Goal: Complete application form

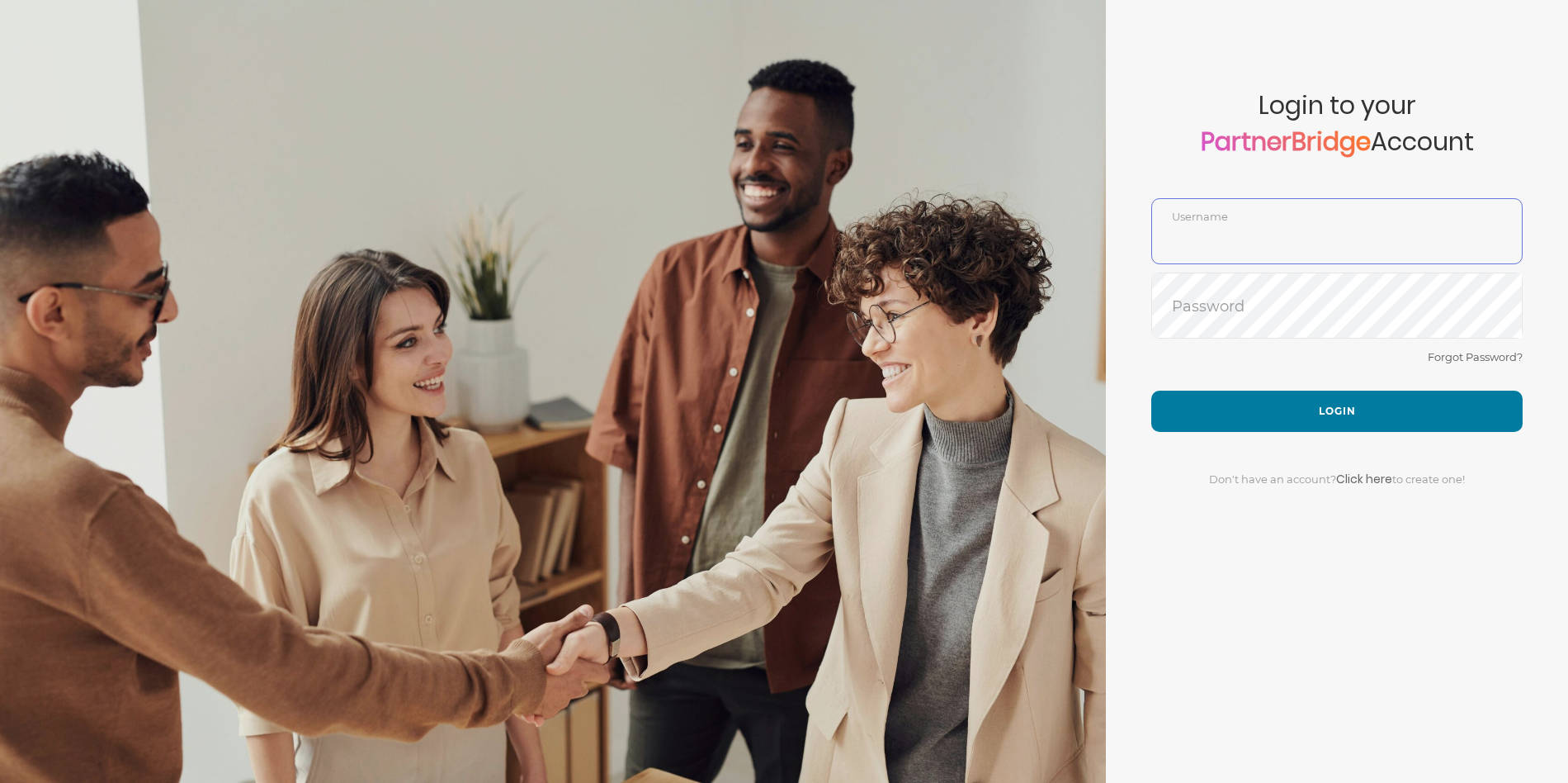
type input "DemoUser"
click at [1234, 350] on div "Forgot Password?" at bounding box center [1336, 368] width 371 height 43
click at [1256, 379] on div "Forgot Password?" at bounding box center [1336, 368] width 371 height 43
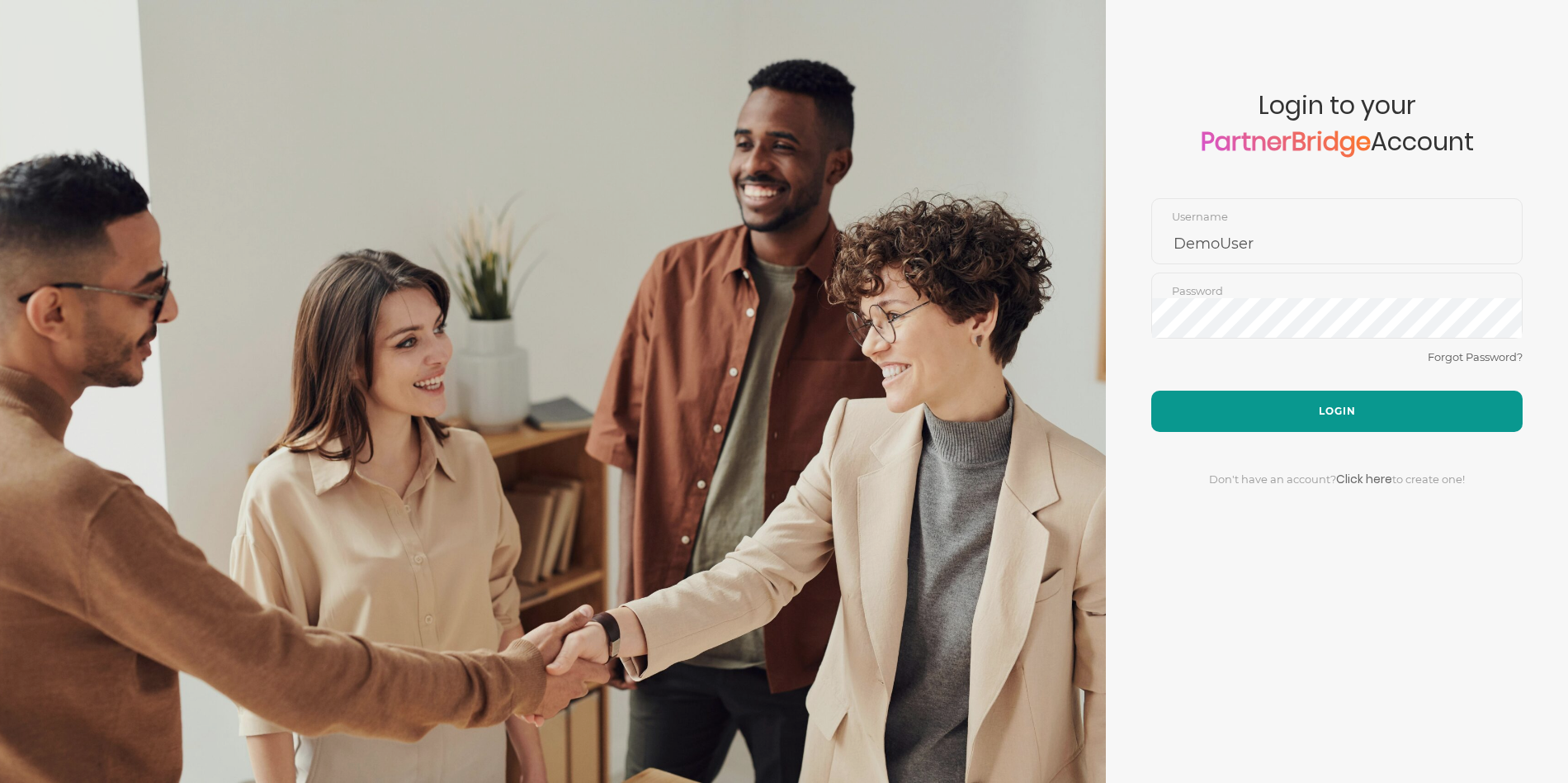
click at [1266, 392] on button "Login" at bounding box center [1336, 411] width 371 height 42
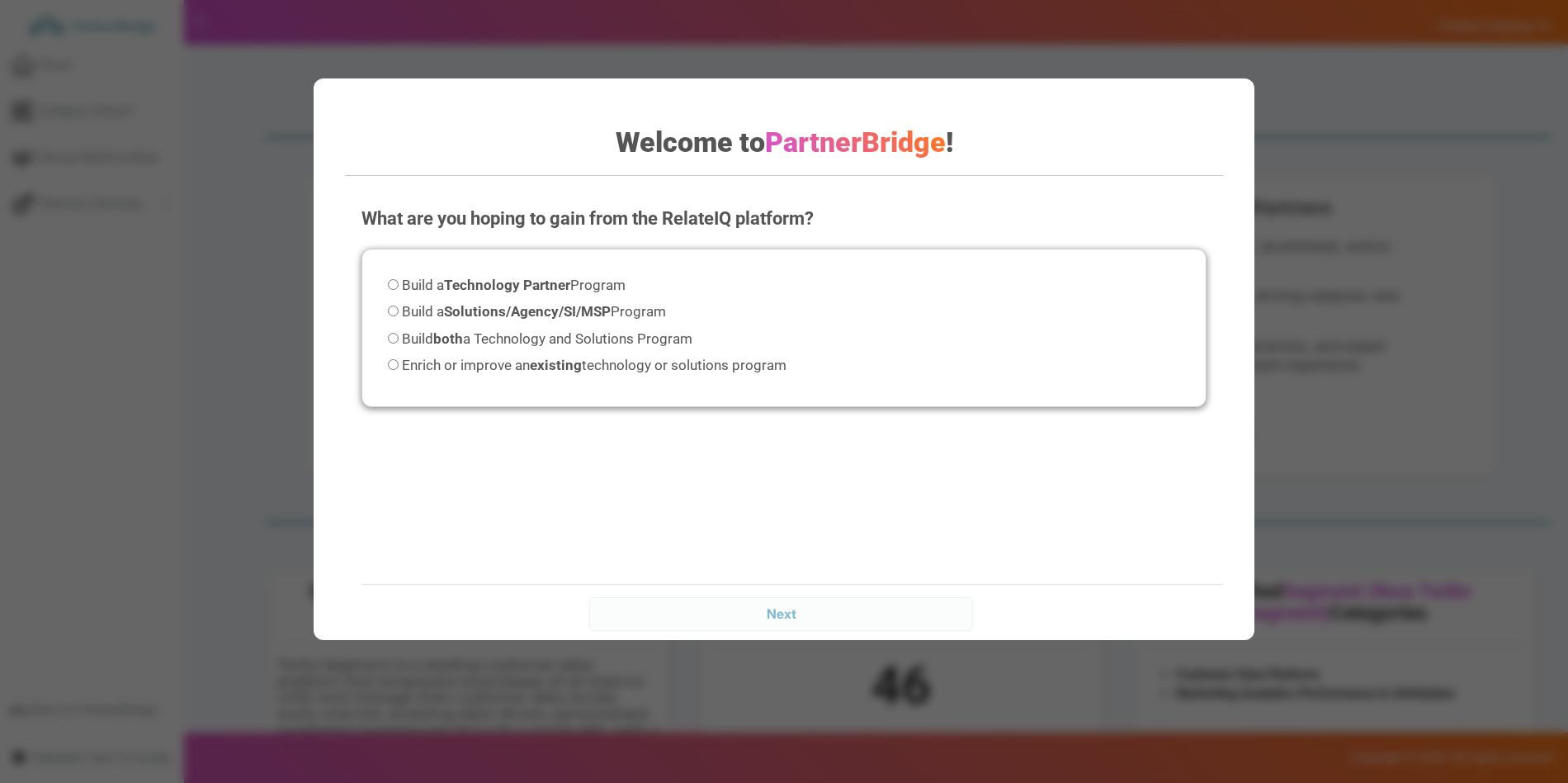
click at [602, 330] on span "Build both a Technology and Solutions Program" at bounding box center [547, 338] width 290 height 17
click at [398, 333] on input "Build both a Technology and Solutions Program" at bounding box center [393, 338] width 11 height 11
radio input "true"
click at [880, 595] on div "Next" at bounding box center [800, 613] width 878 height 58
click at [885, 612] on input "Next" at bounding box center [781, 613] width 383 height 33
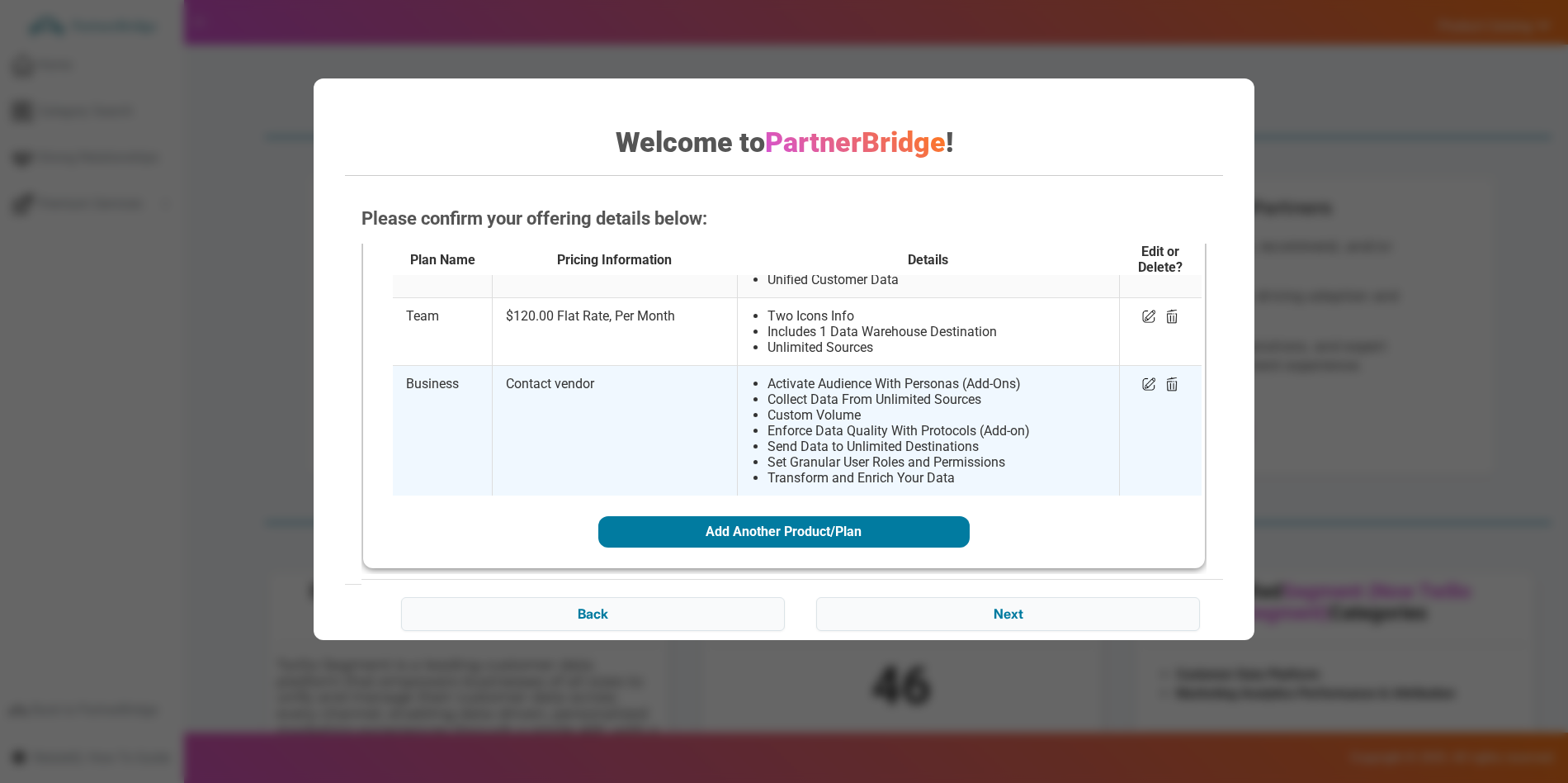
scroll to position [106, 0]
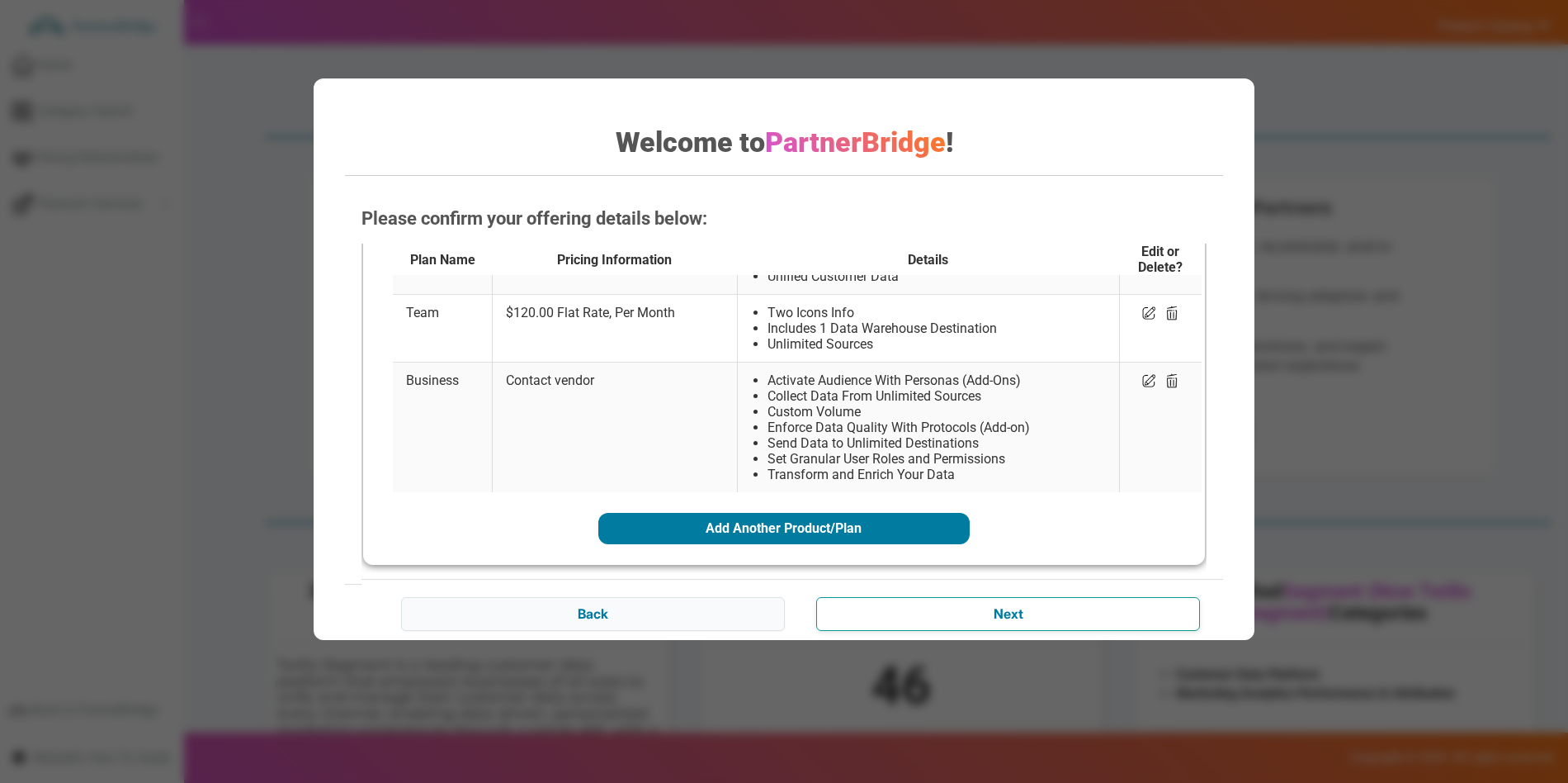
click at [985, 603] on input "Next" at bounding box center [1008, 613] width 383 height 33
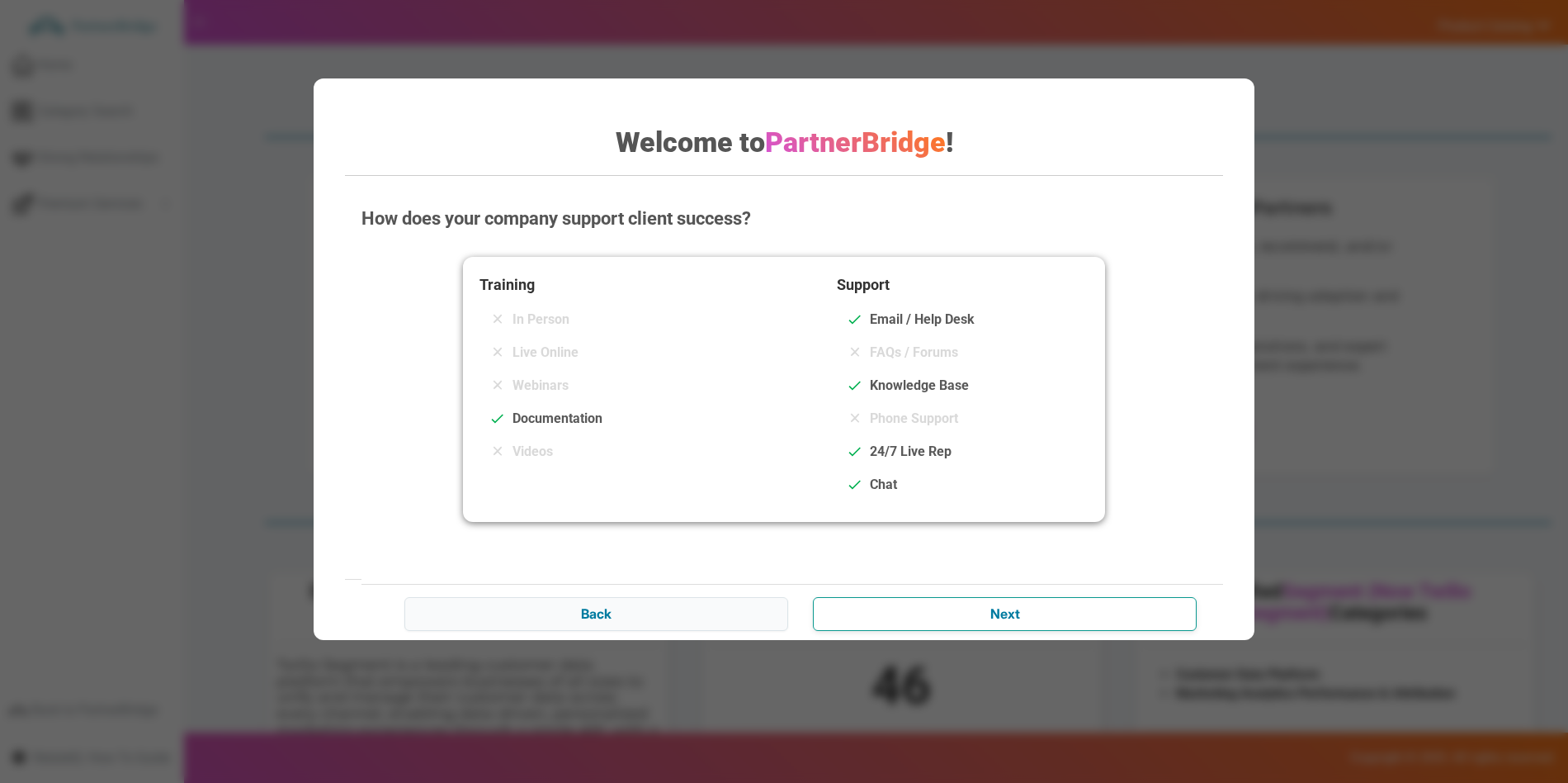
click at [1037, 606] on input "Next" at bounding box center [1004, 613] width 383 height 33
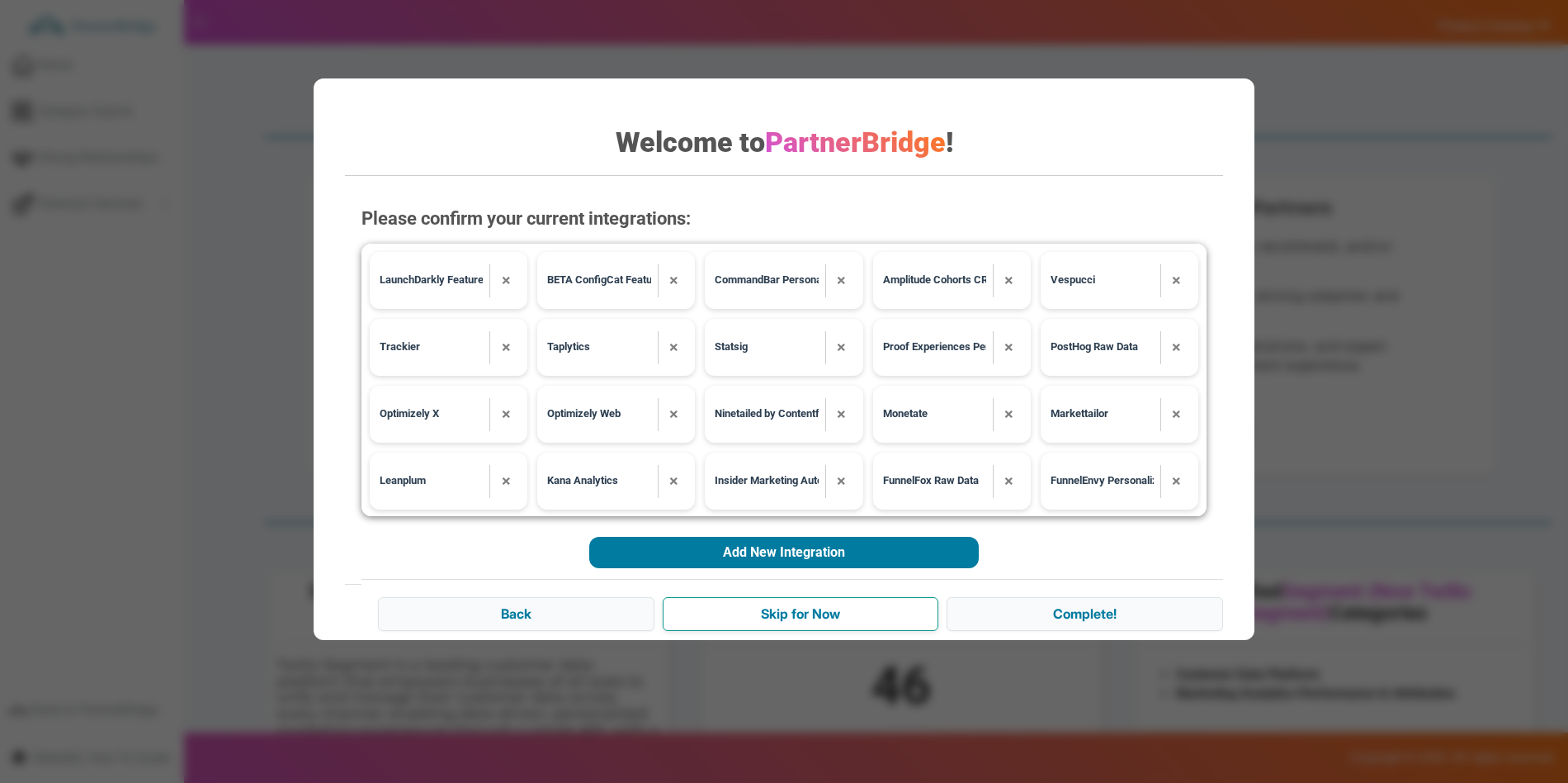
click at [876, 614] on input "Skip for Now" at bounding box center [800, 613] width 276 height 33
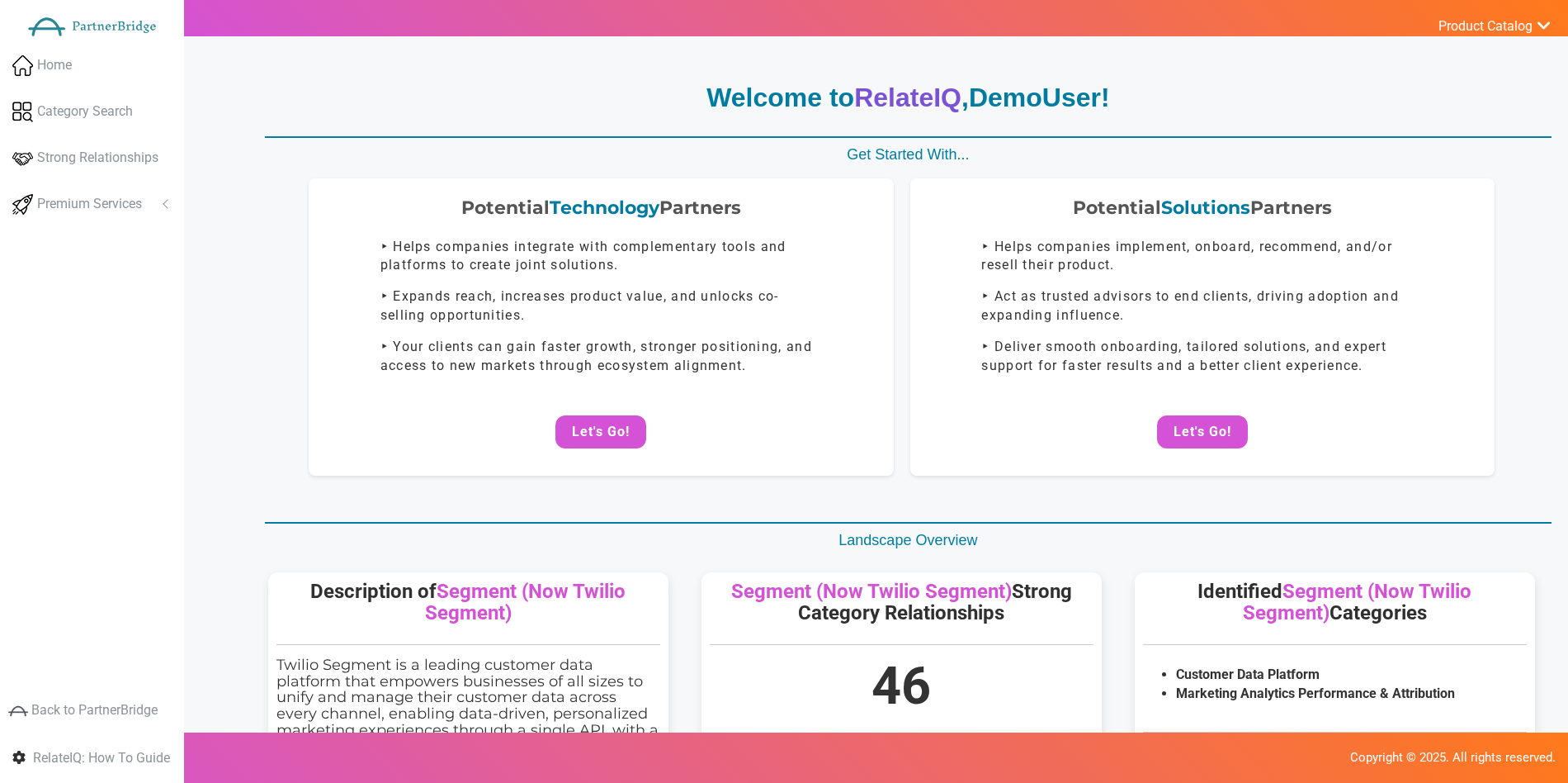
click at [628, 430] on button "Let's Go!" at bounding box center [600, 431] width 91 height 33
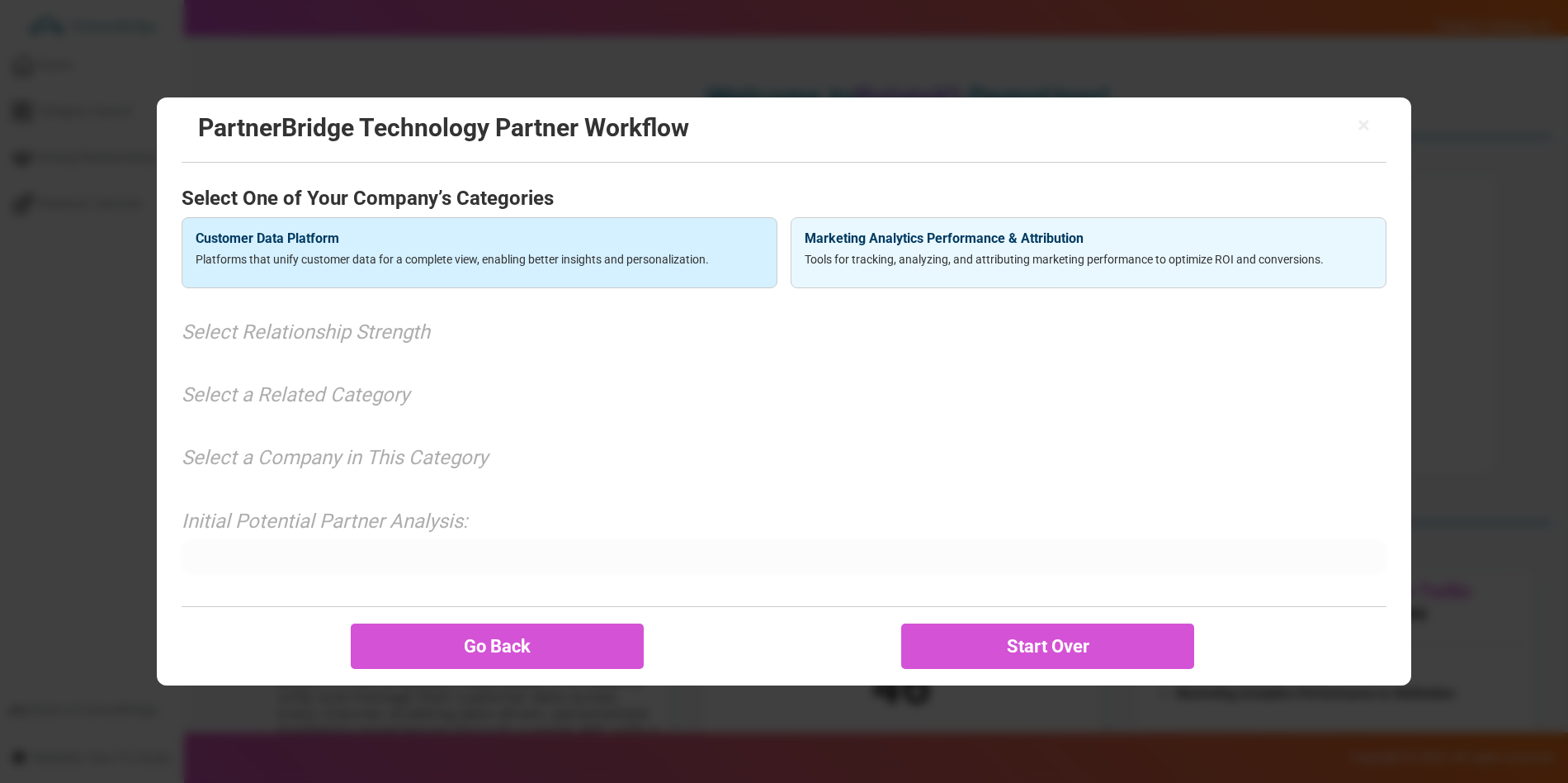
click at [473, 238] on h4 "Customer Data Platform" at bounding box center [479, 238] width 568 height 15
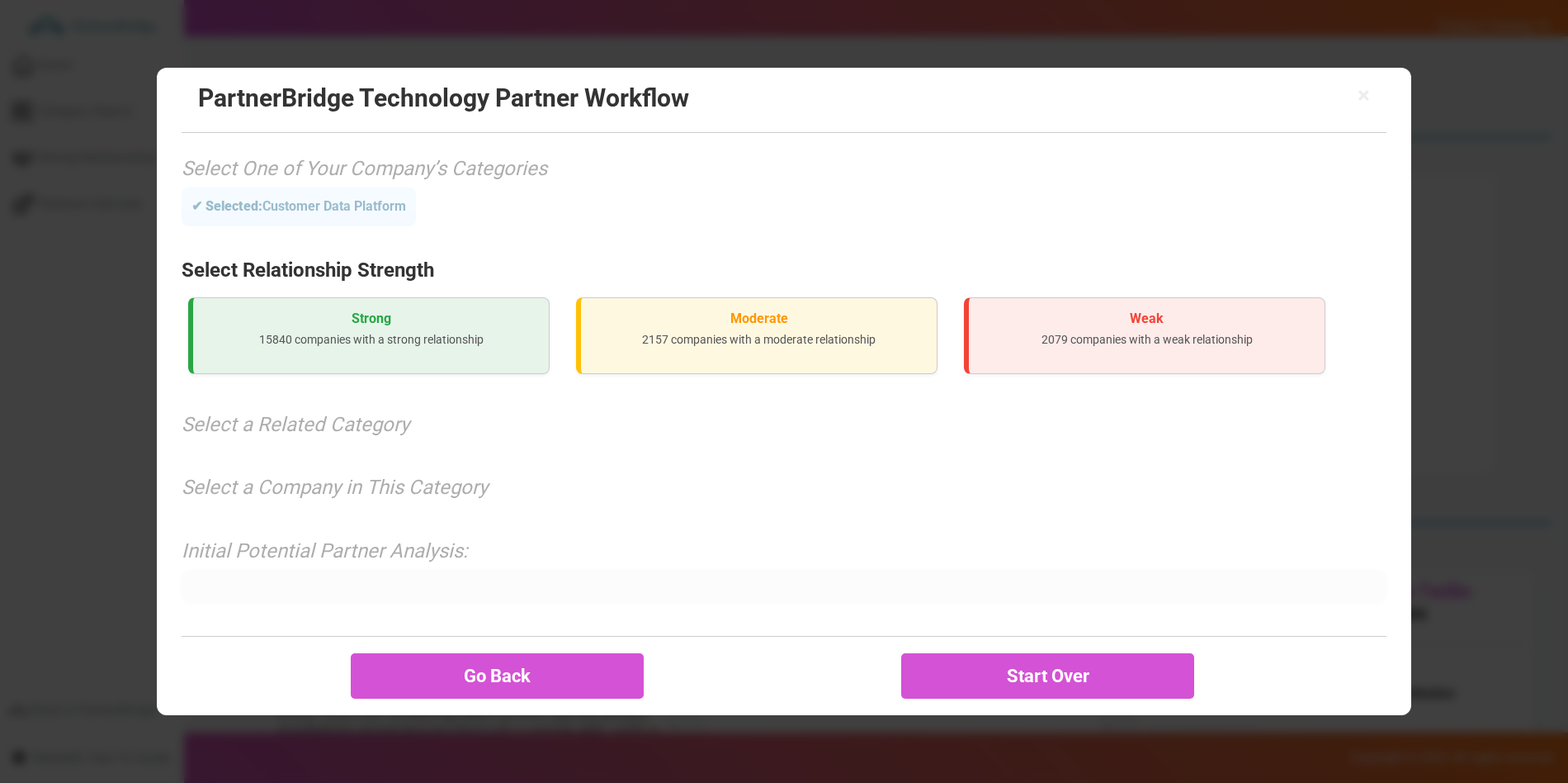
click at [433, 299] on div "Strong 15840 companies with a strong relationship" at bounding box center [369, 336] width 361 height 77
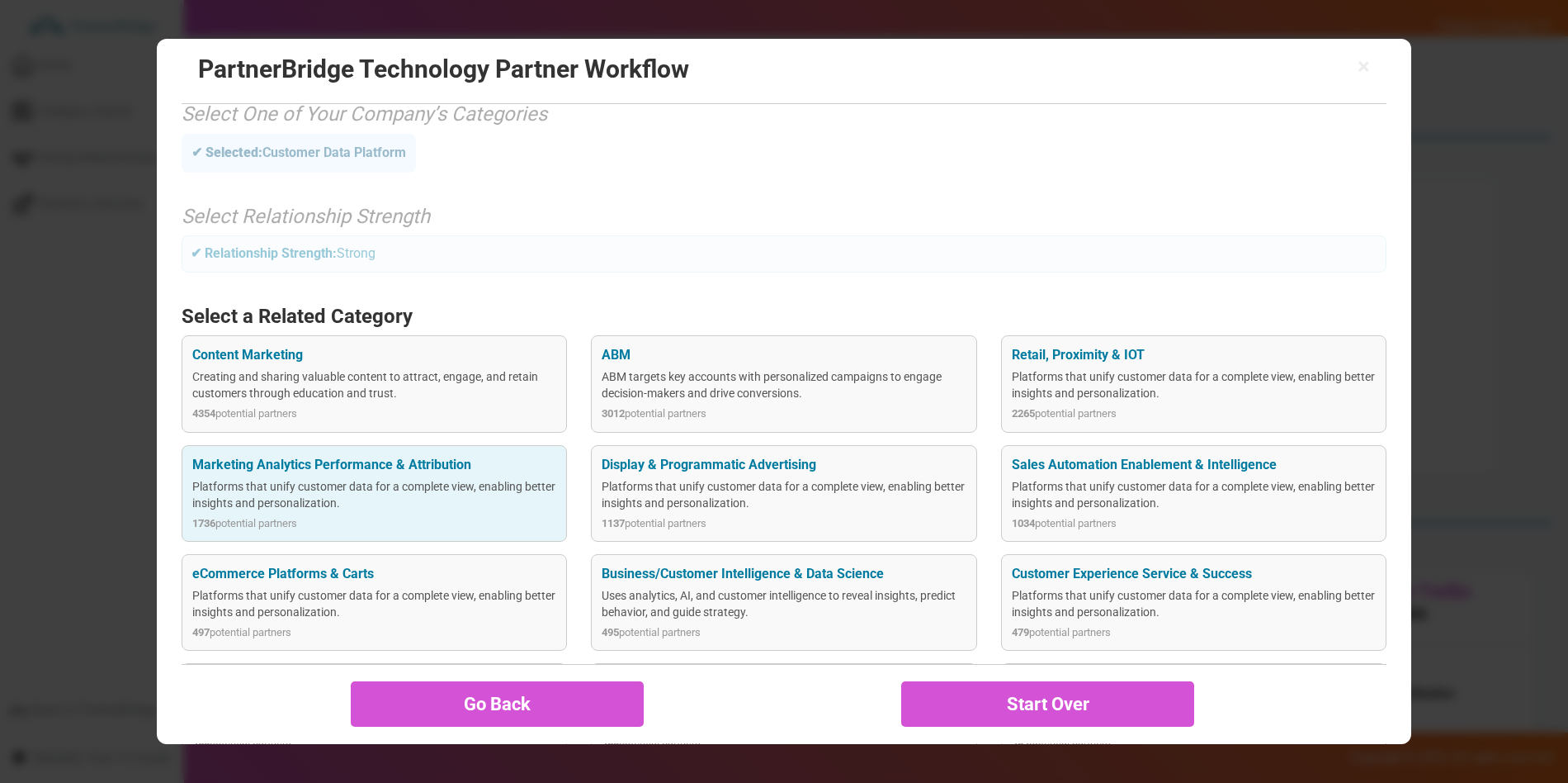
click at [449, 500] on div "Platforms that unify customer data for a complete view, enabling better insight…" at bounding box center [374, 494] width 364 height 33
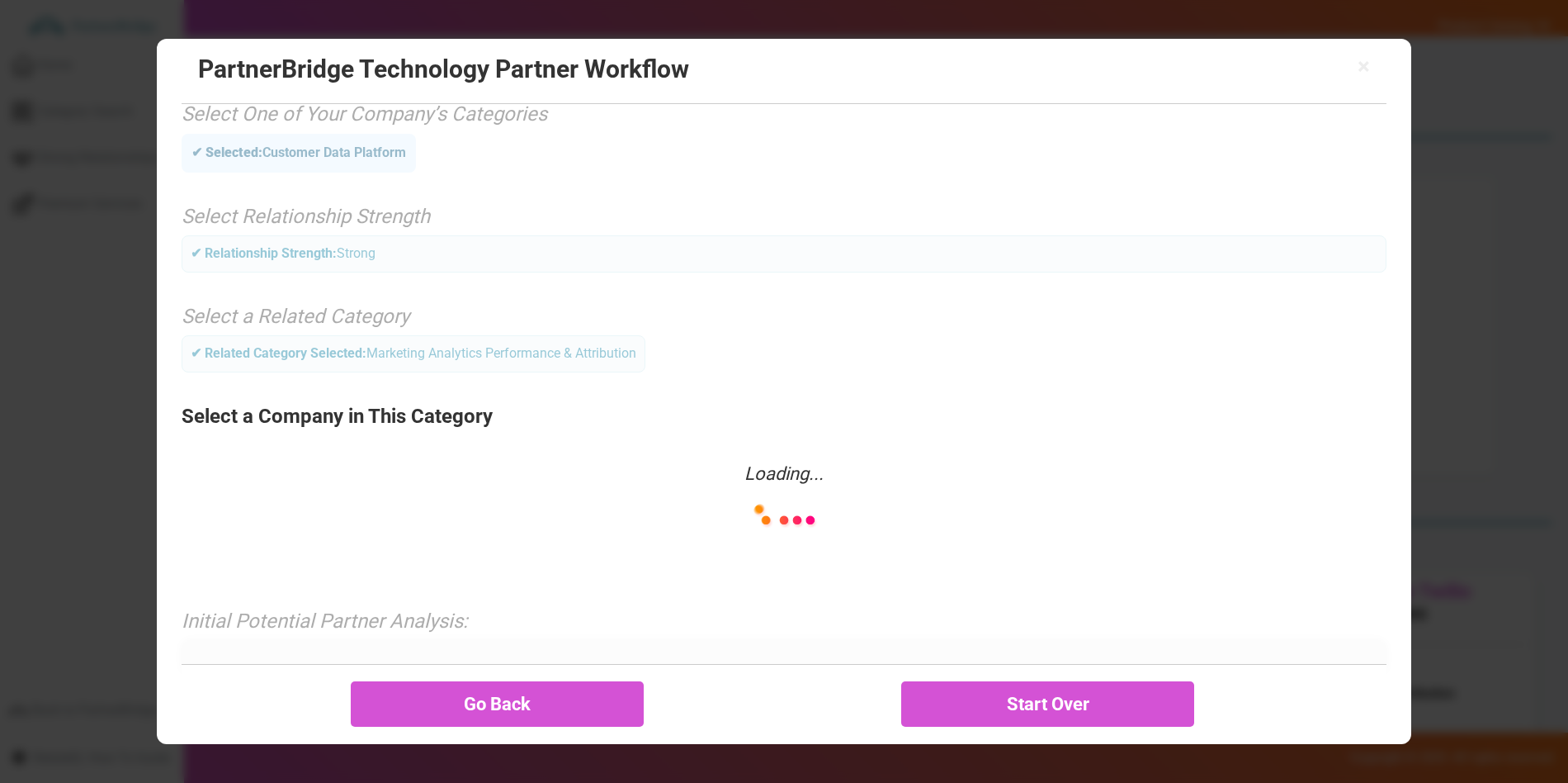
scroll to position [0, 0]
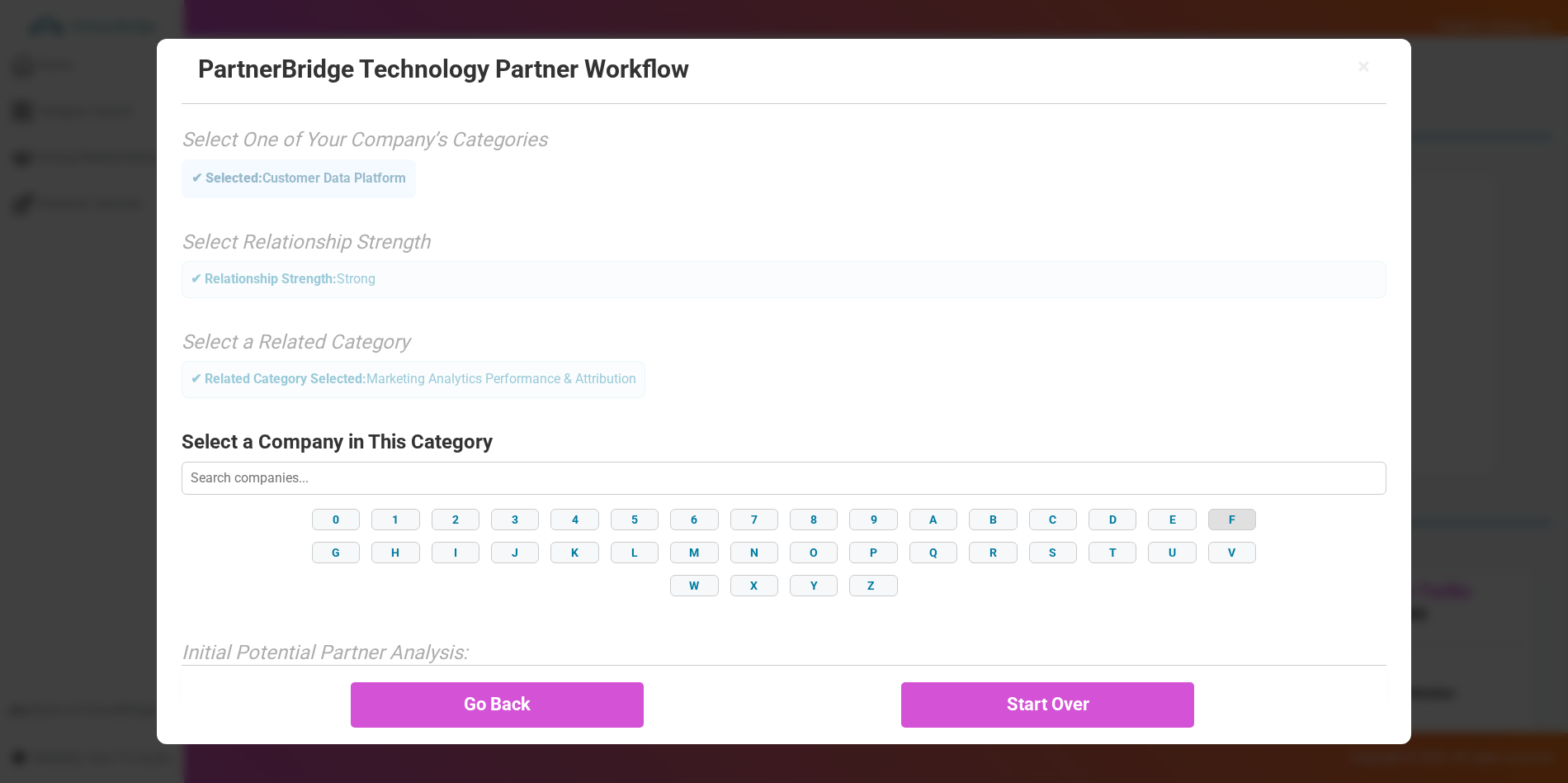
click at [1224, 526] on button "F" at bounding box center [1232, 519] width 48 height 21
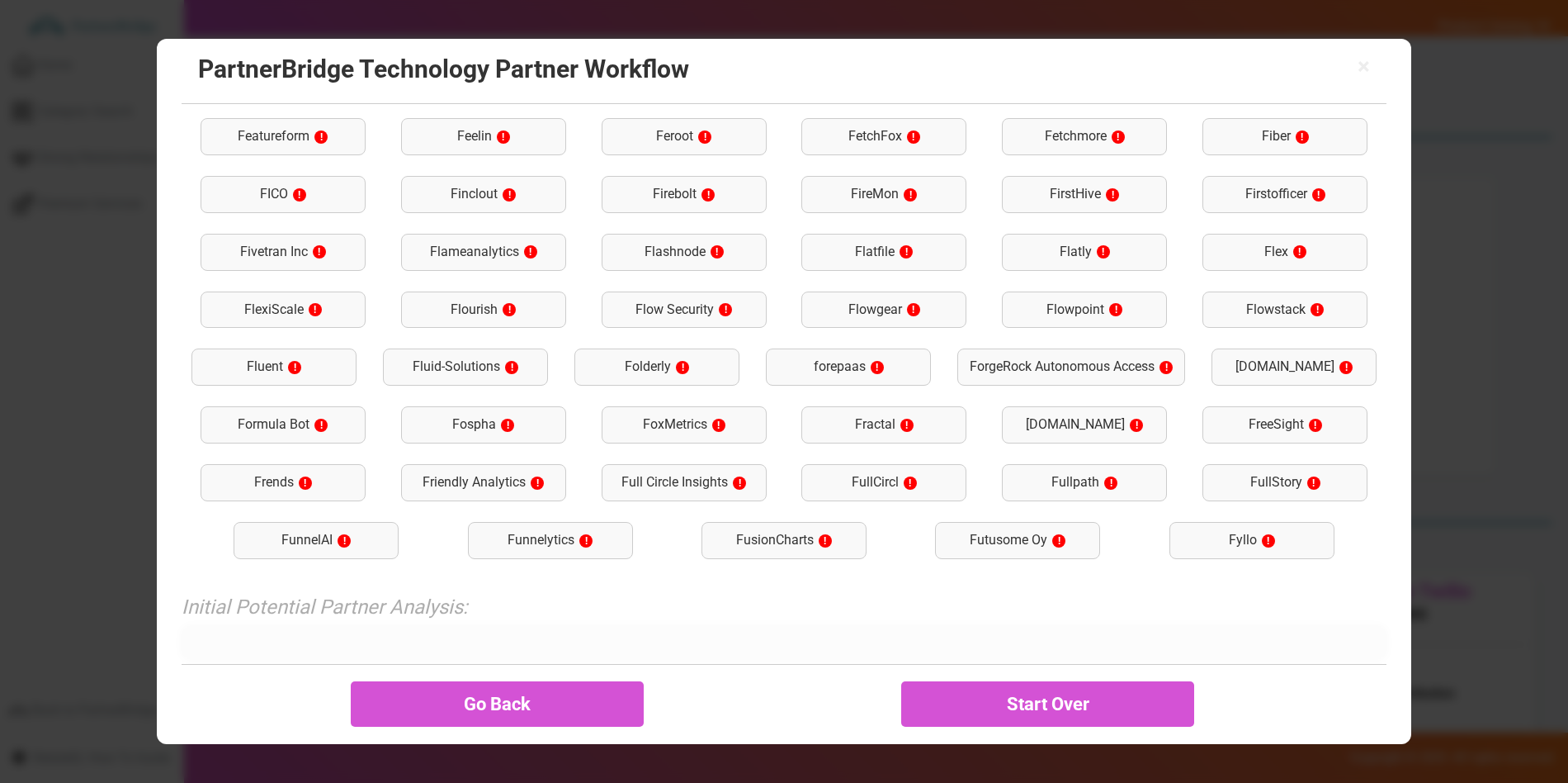
scroll to position [554, 0]
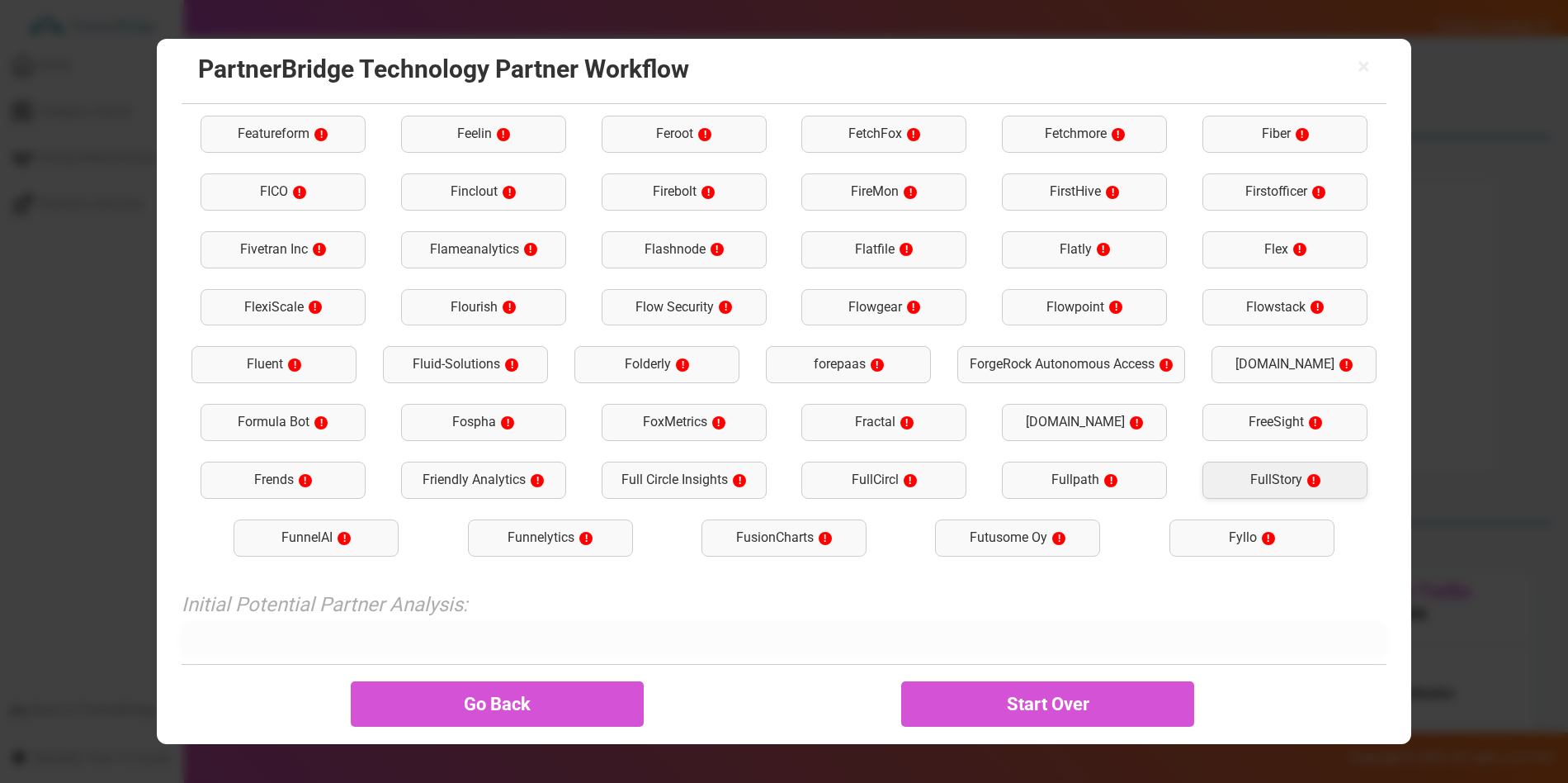
click at [1292, 471] on div "FullStory !" at bounding box center [1285, 480] width 165 height 37
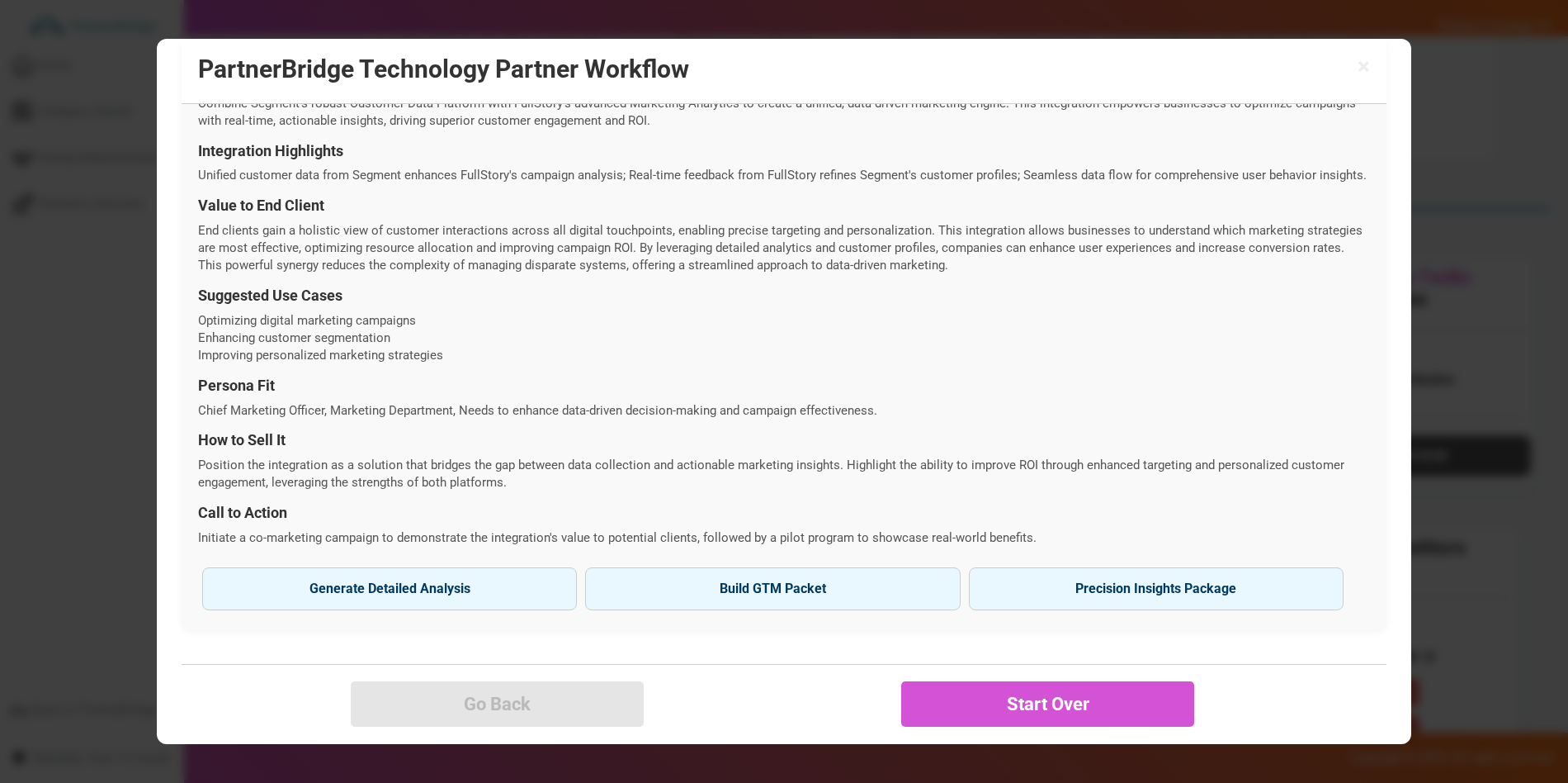
scroll to position [328, 0]
click at [1369, 63] on span "×" at bounding box center [1363, 66] width 12 height 23
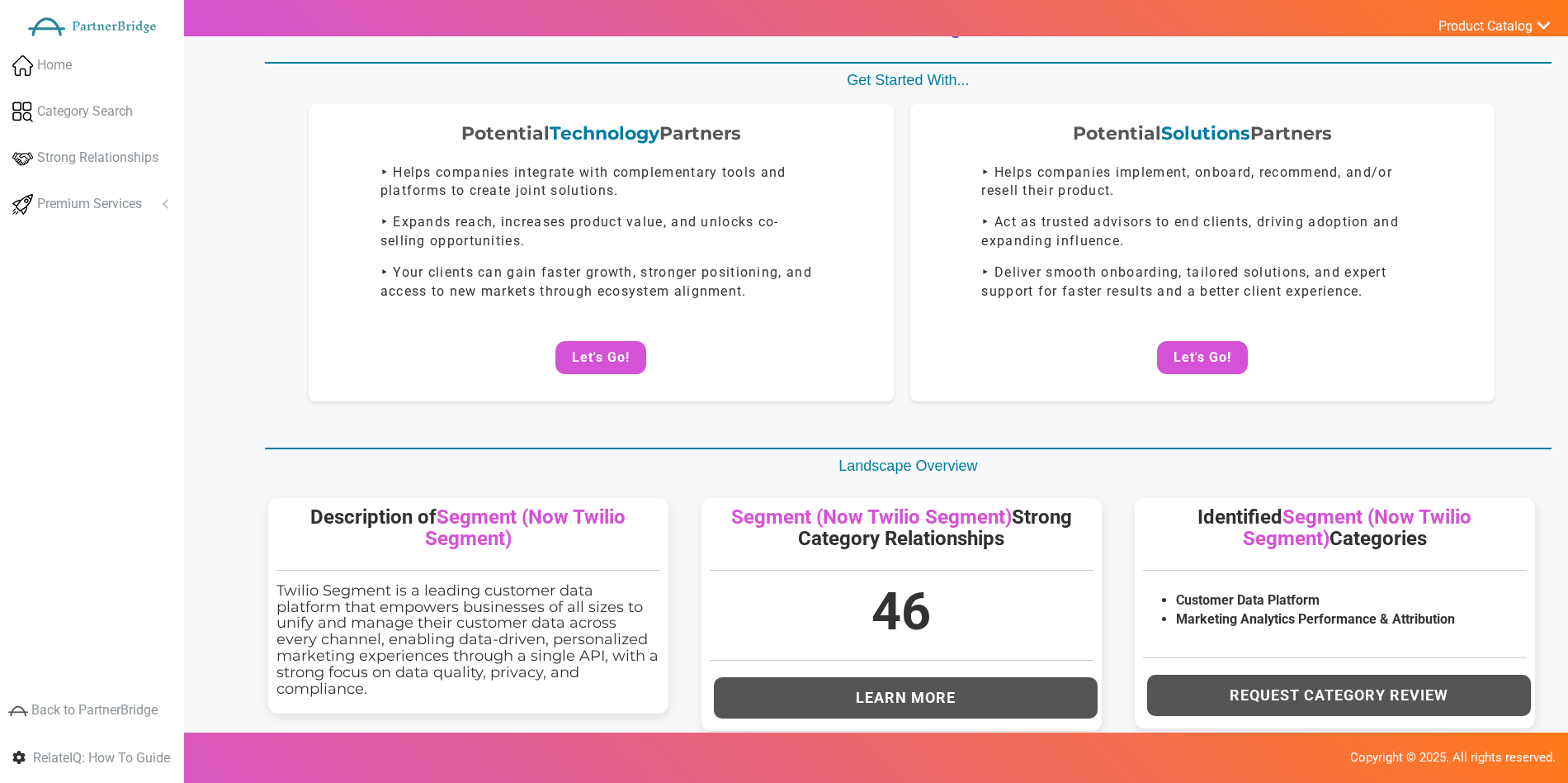
scroll to position [0, 0]
